Goal: Navigation & Orientation: Understand site structure

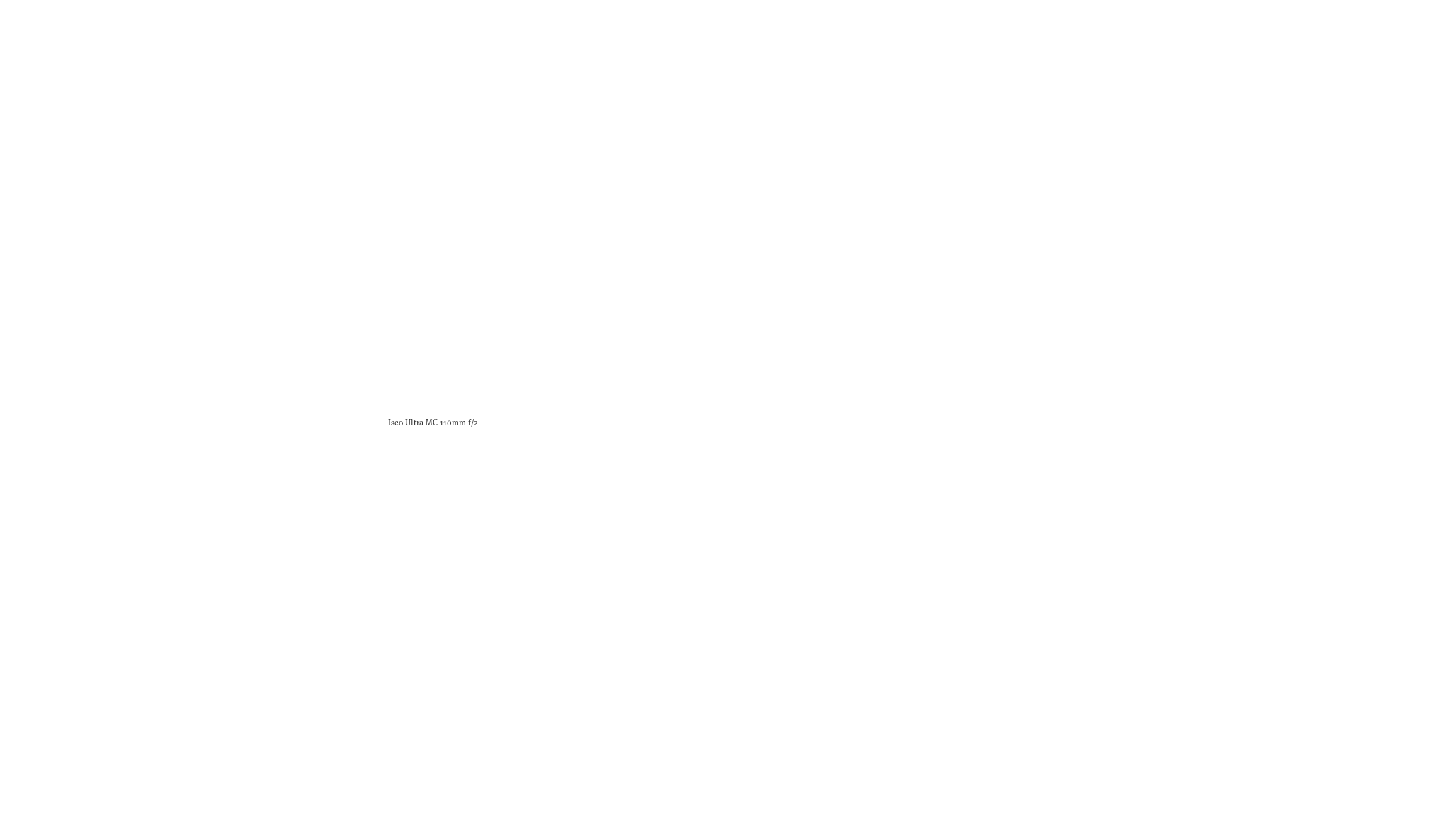
scroll to position [5484, 0]
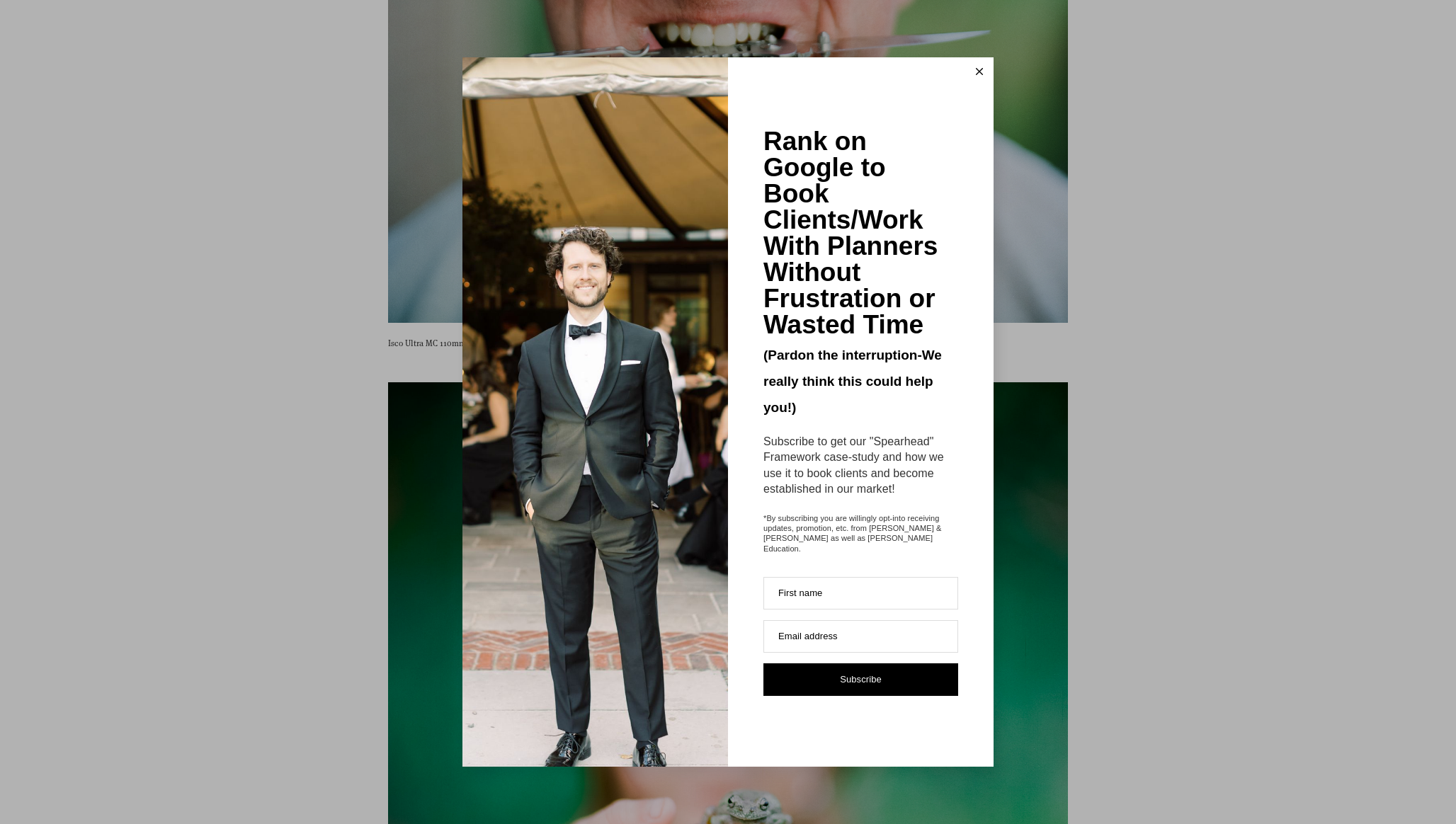
click at [978, 75] on line at bounding box center [980, 72] width 7 height 7
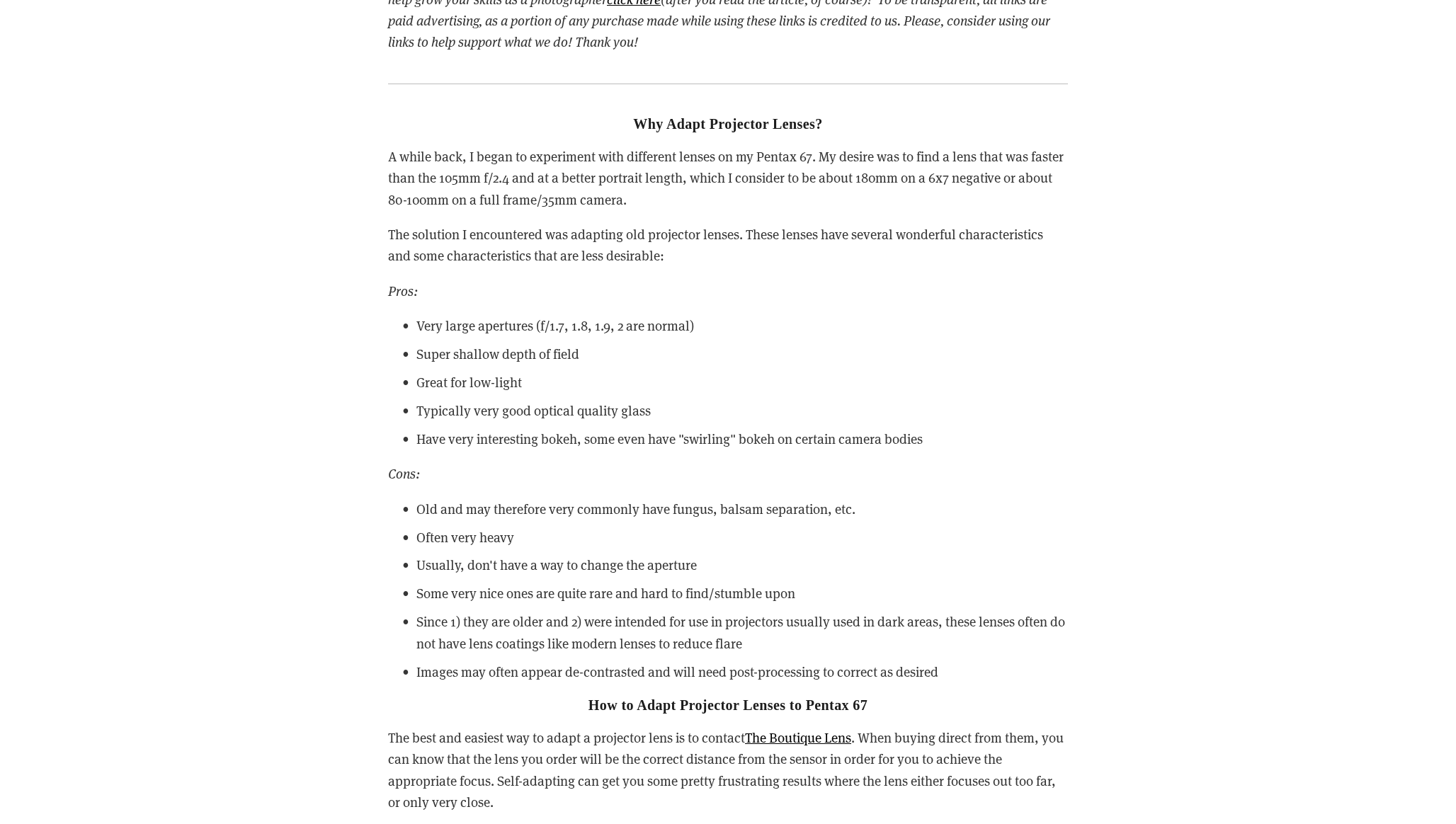
scroll to position [0, 0]
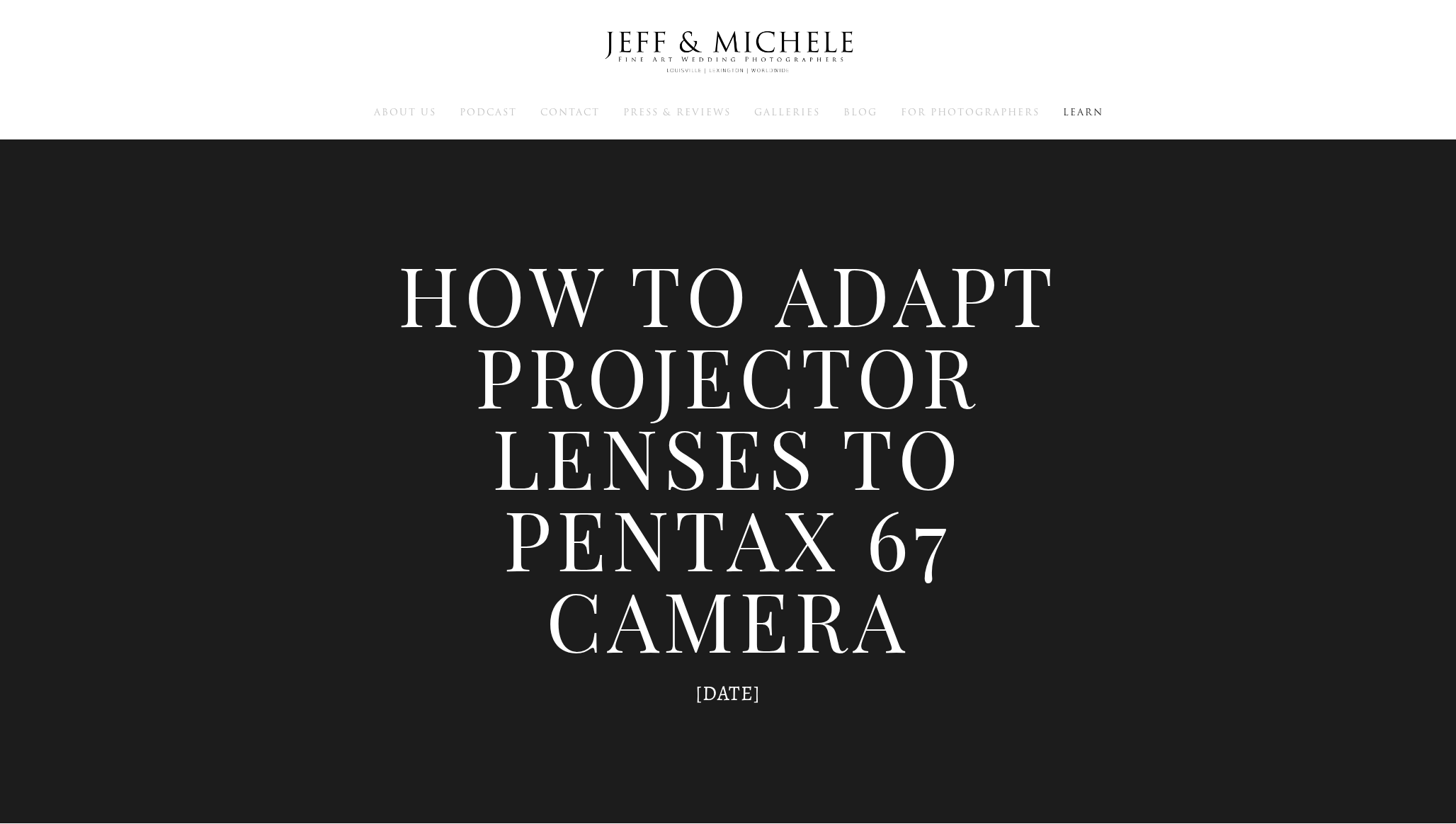
click at [750, 43] on img at bounding box center [727, 52] width 283 height 70
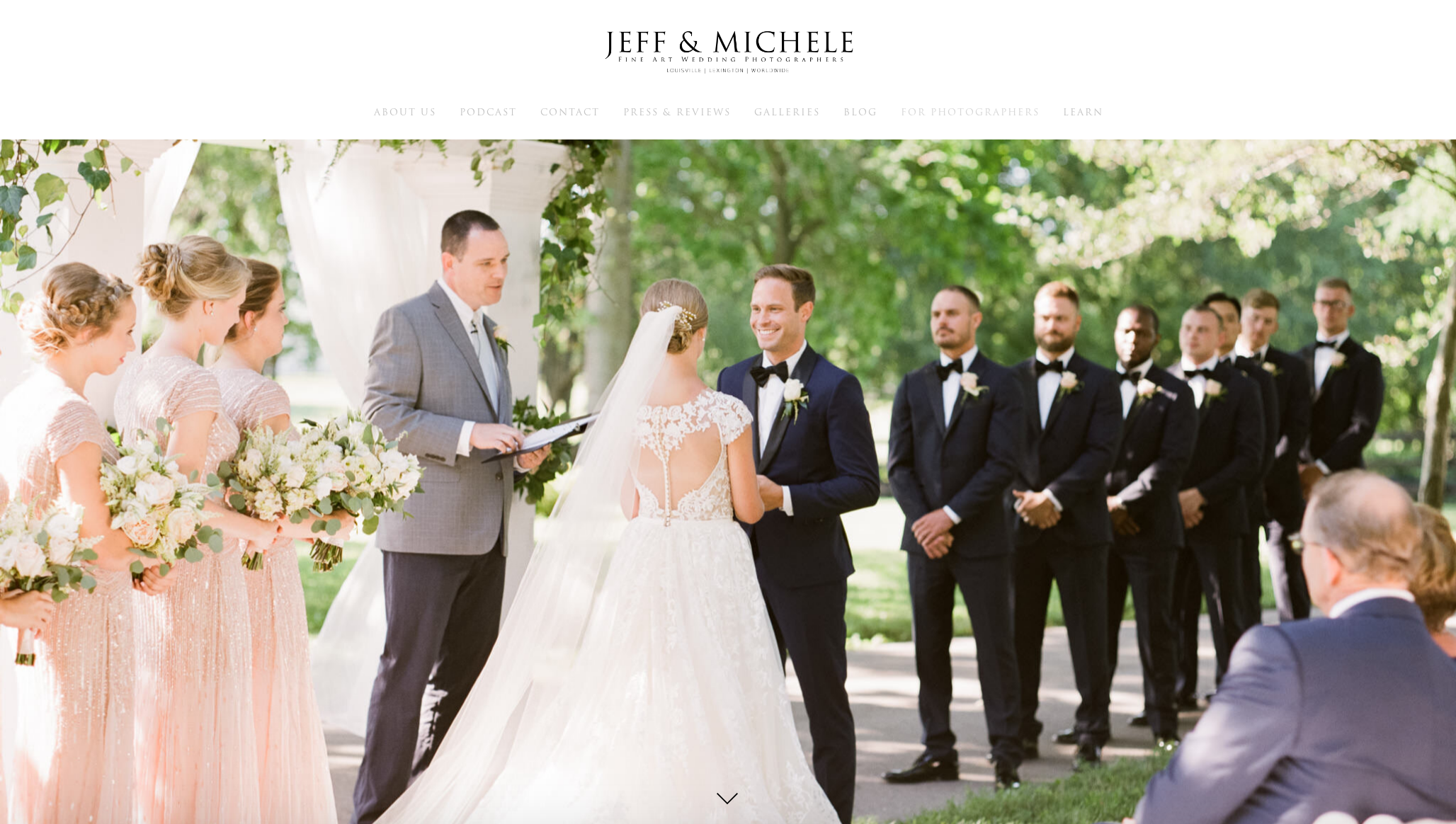
click at [935, 117] on span "For Photographers" at bounding box center [970, 112] width 139 height 13
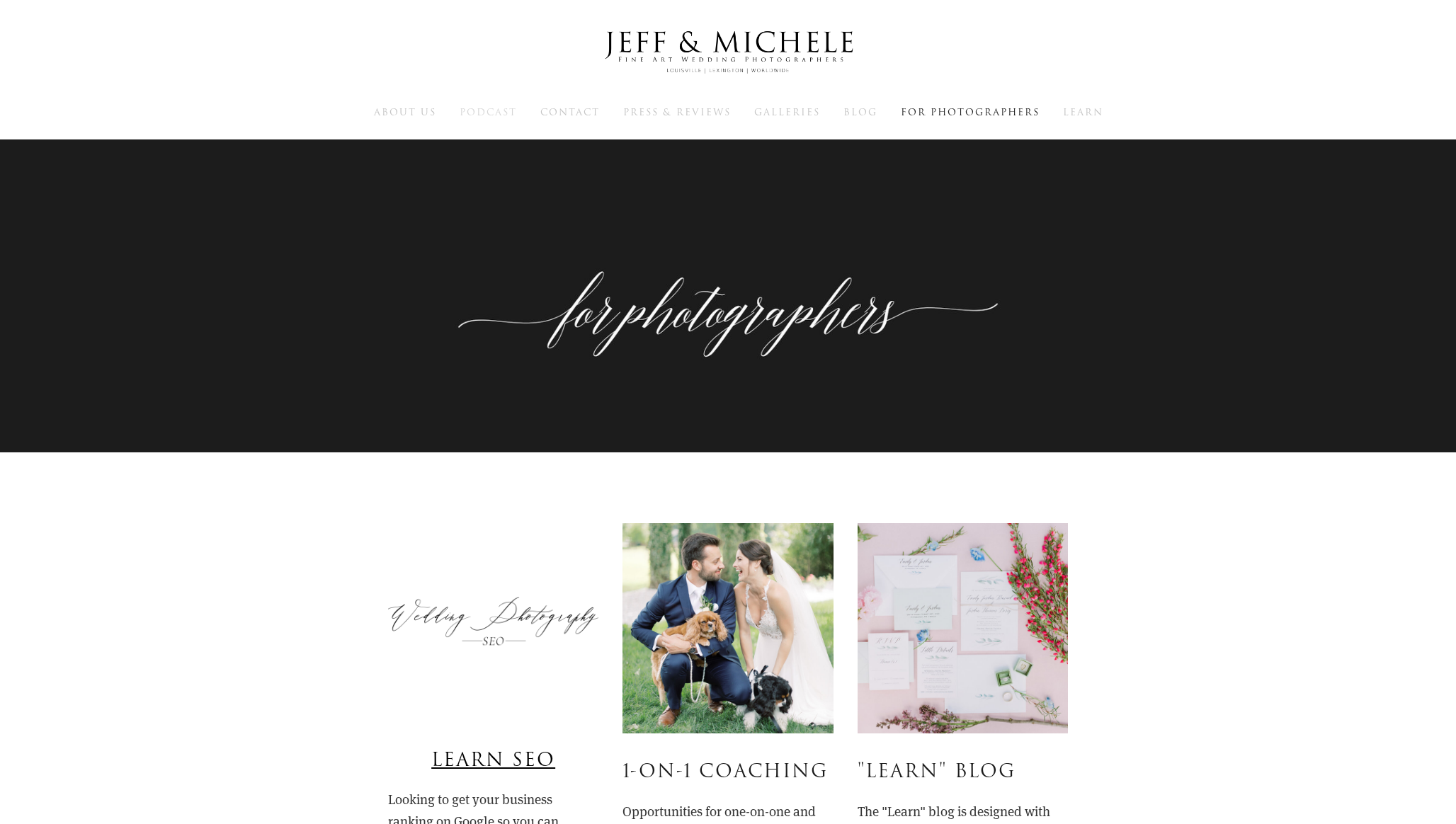
click at [481, 116] on span "Podcast" at bounding box center [488, 112] width 57 height 13
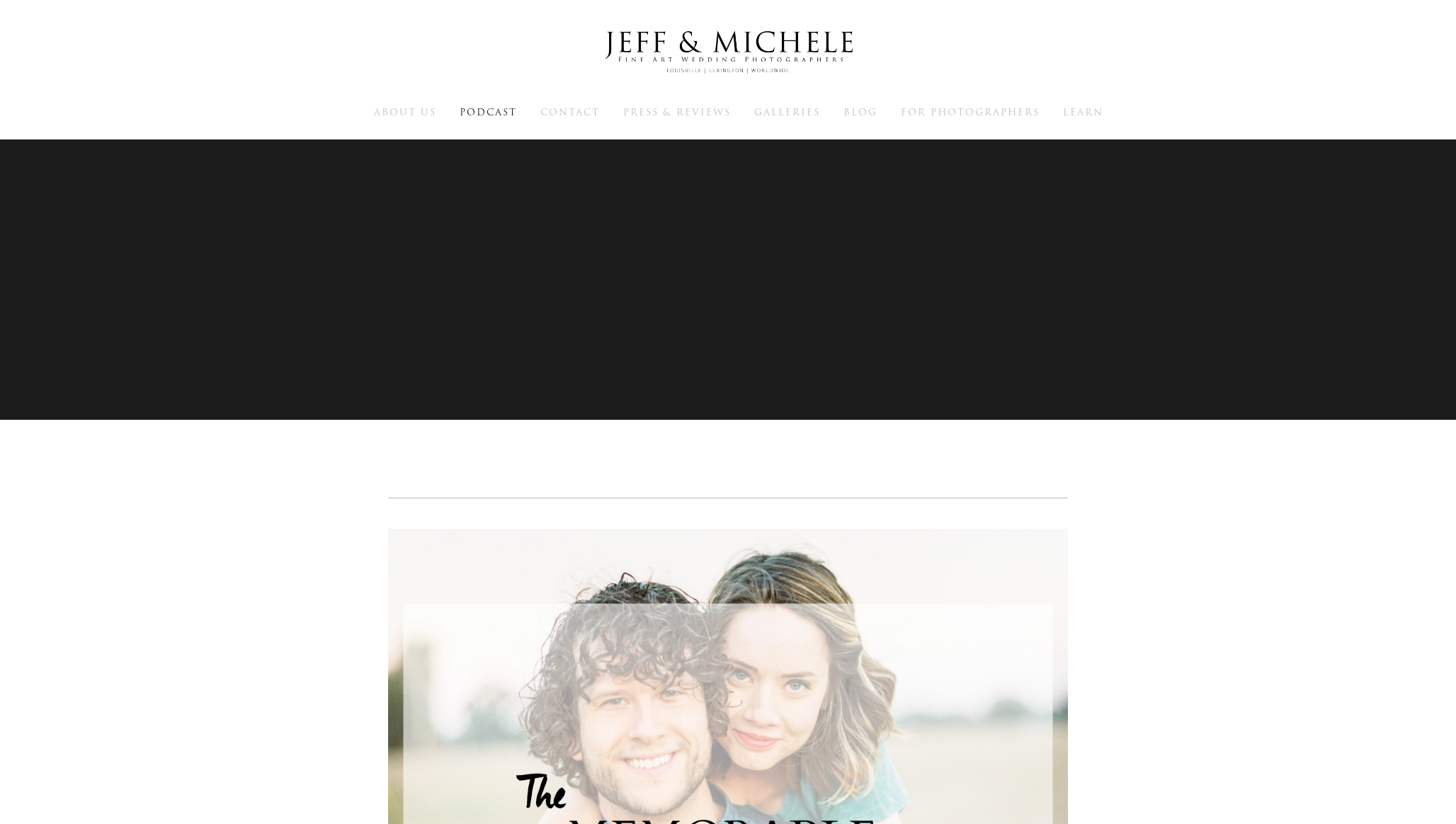
click at [1094, 123] on div "About Us Podcast Contact Press & Reviews Galleries Blog Learn" at bounding box center [728, 70] width 1456 height 139
click at [1094, 117] on span "Learn" at bounding box center [1082, 112] width 41 height 13
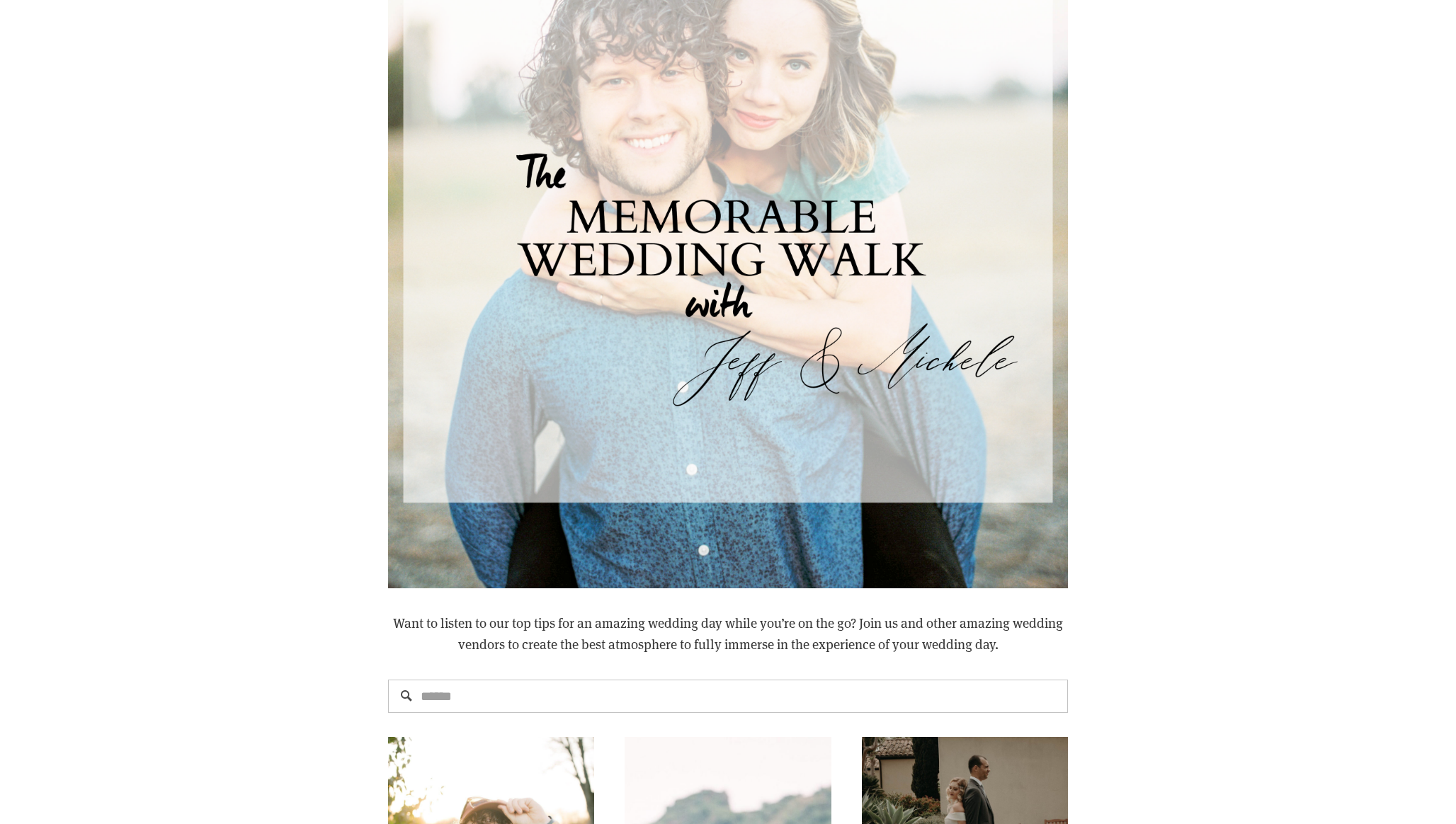
scroll to position [927, 0]
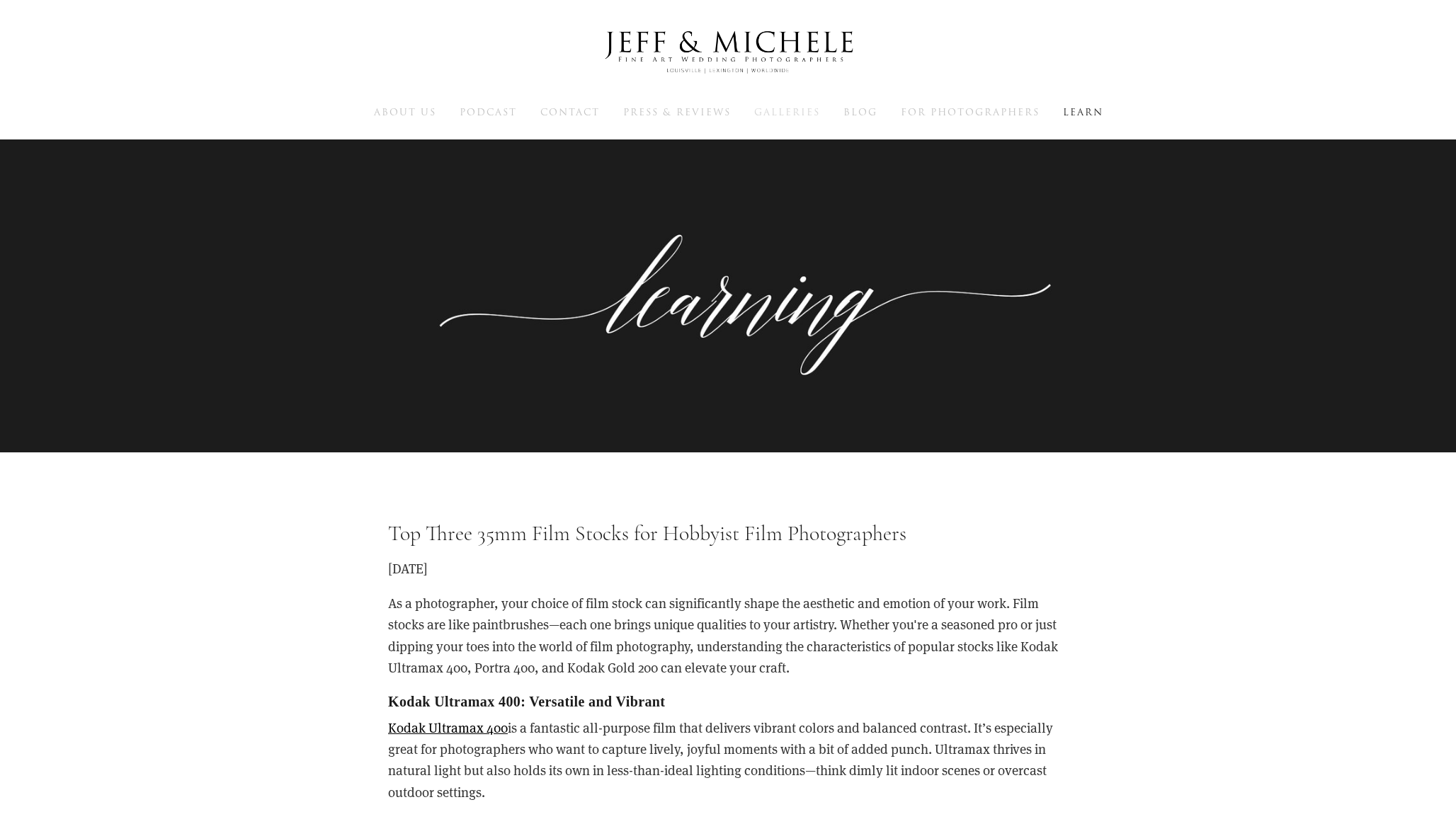
click at [781, 107] on span "Galleries" at bounding box center [786, 112] width 66 height 13
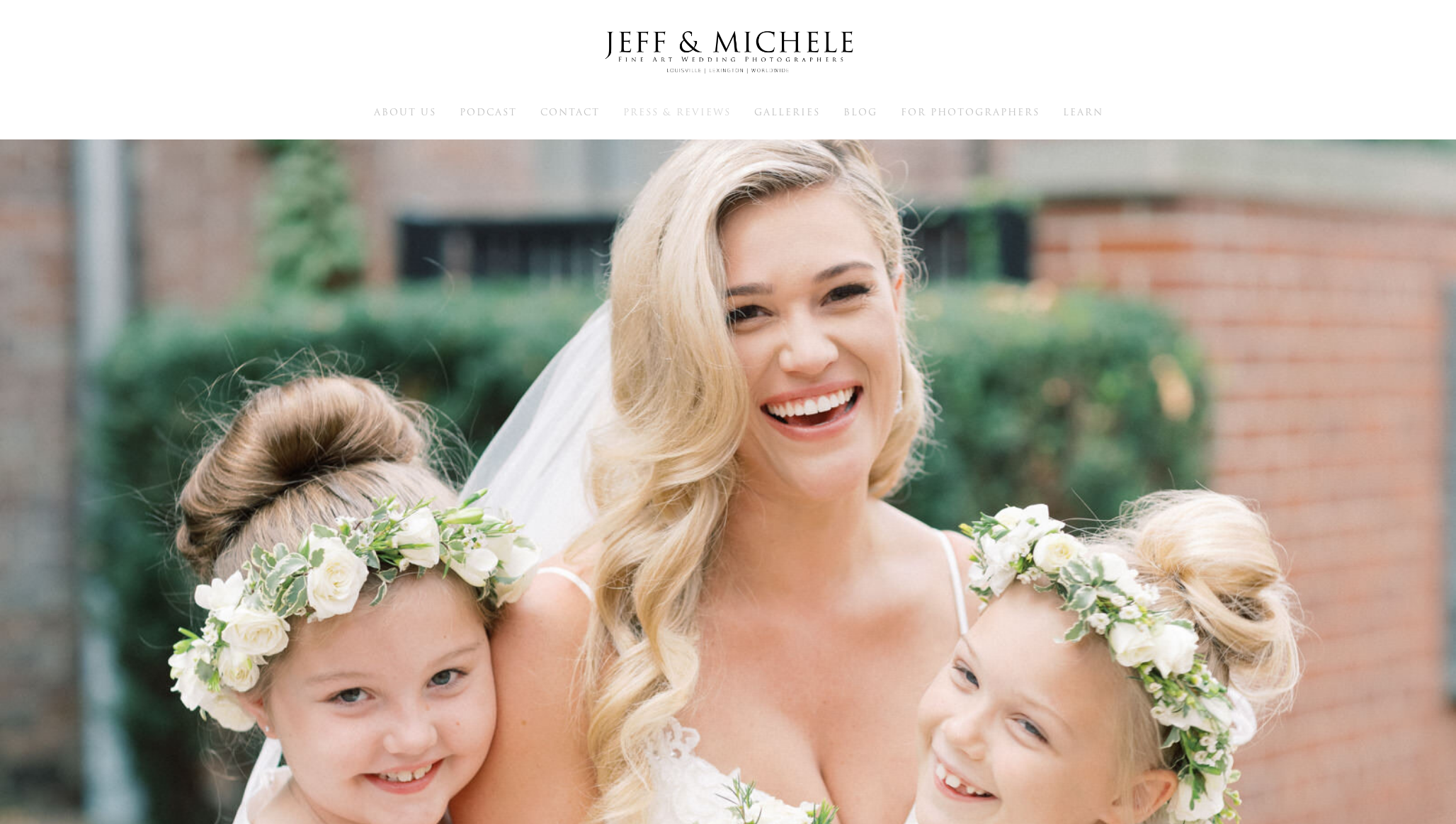
click at [677, 112] on span "Press & Reviews" at bounding box center [677, 112] width 108 height 13
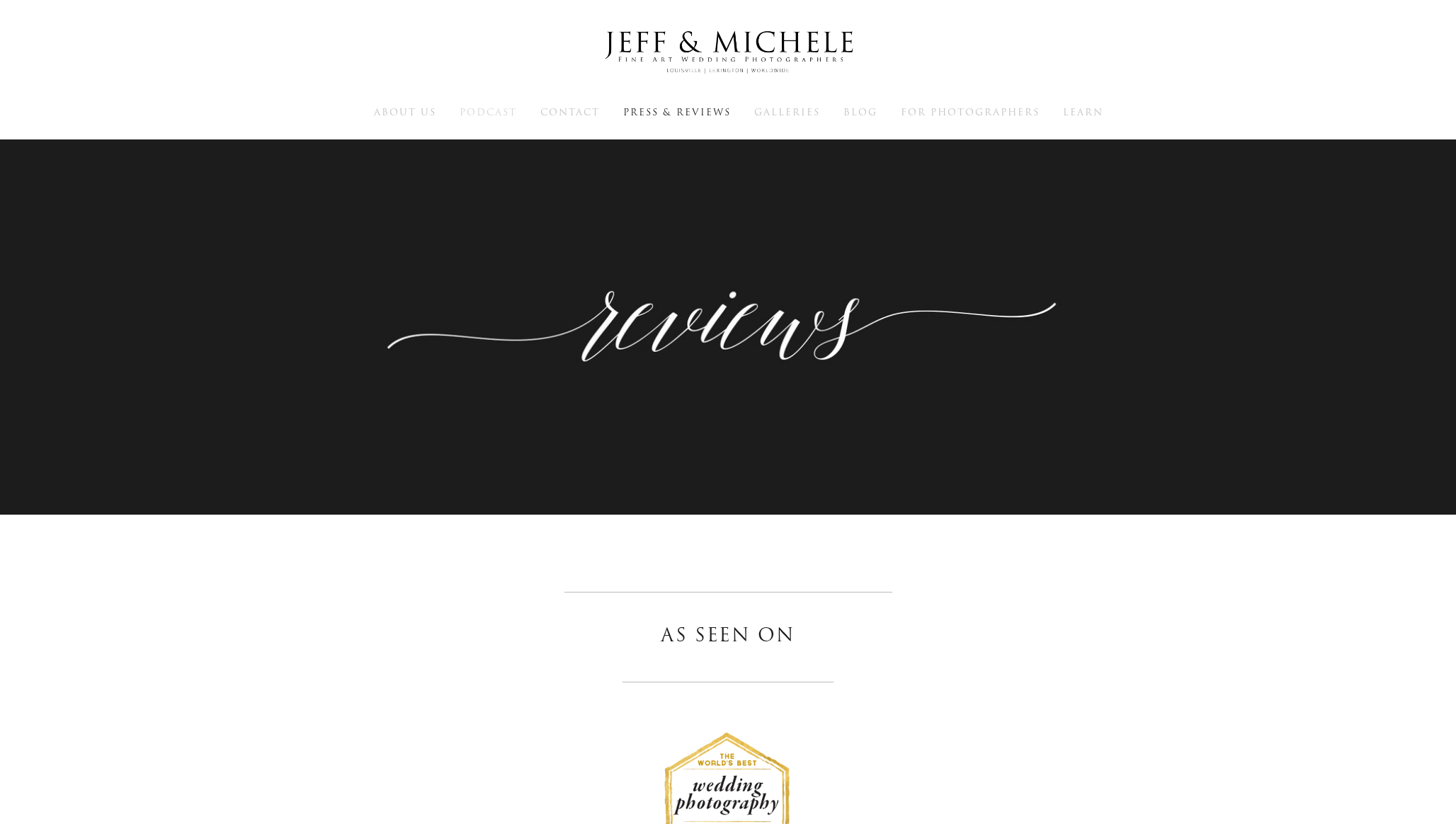
click at [487, 110] on span "Podcast" at bounding box center [488, 112] width 57 height 13
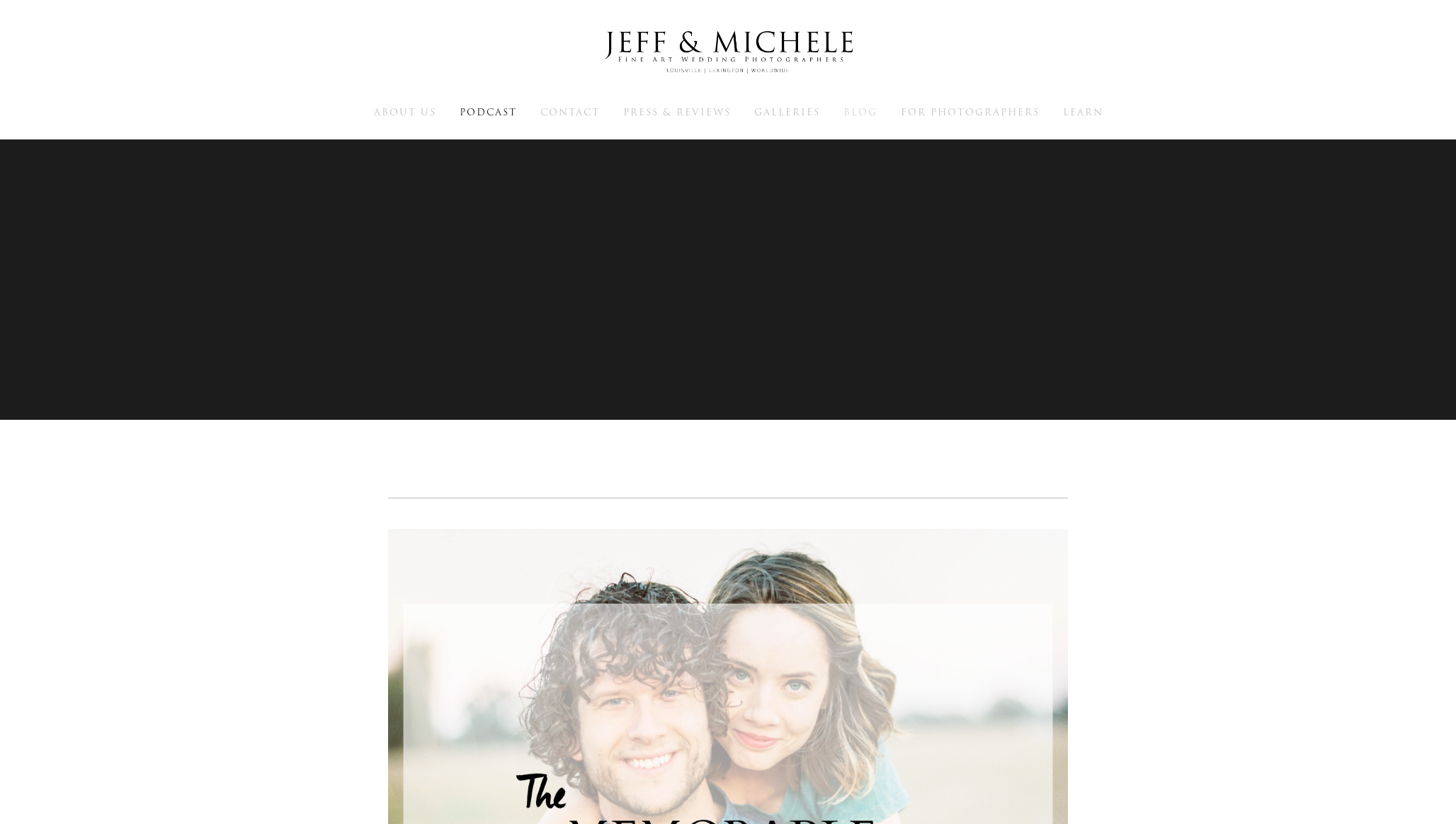
click at [872, 107] on span "Blog" at bounding box center [860, 112] width 34 height 13
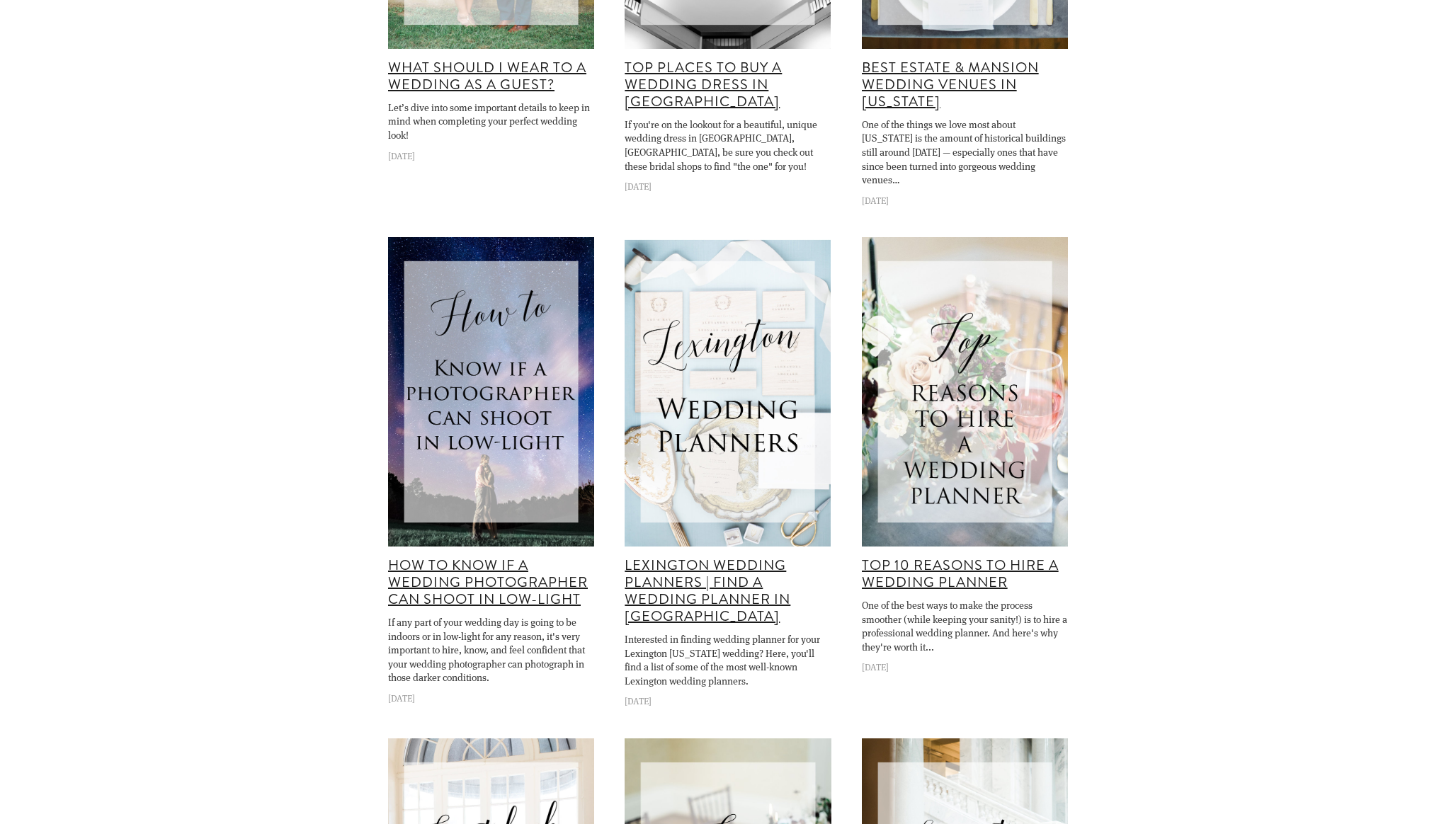
scroll to position [4290, 0]
